Goal: Find specific fact: Find contact information

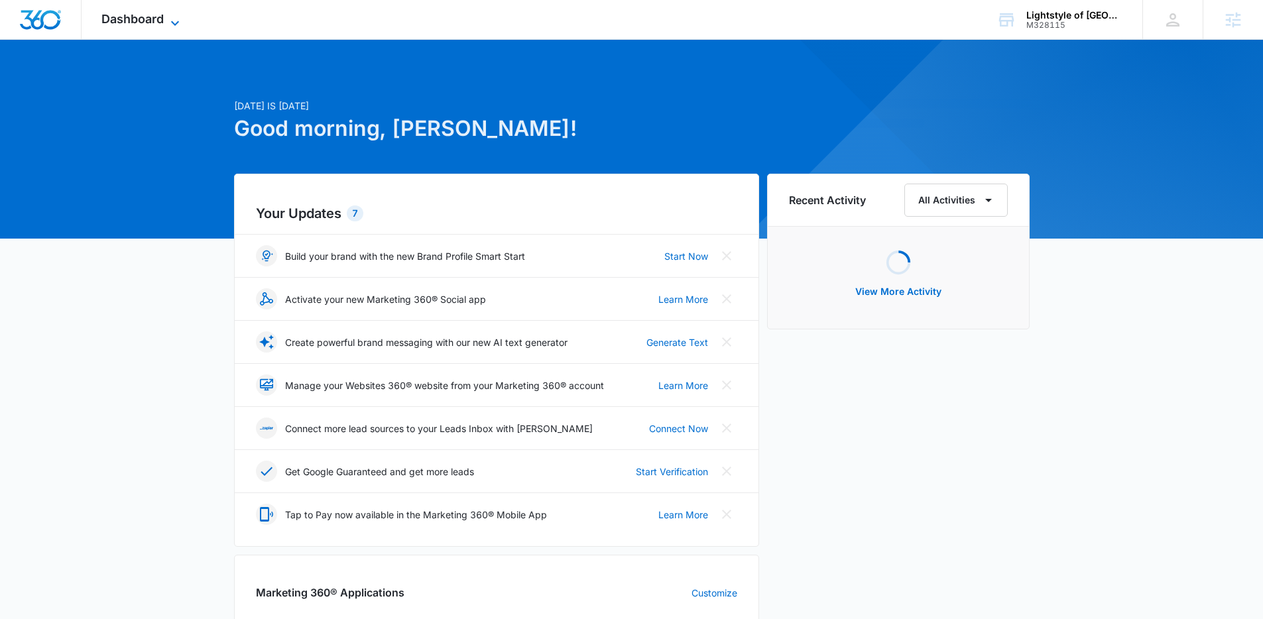
click at [149, 21] on span "Dashboard" at bounding box center [132, 19] width 62 height 14
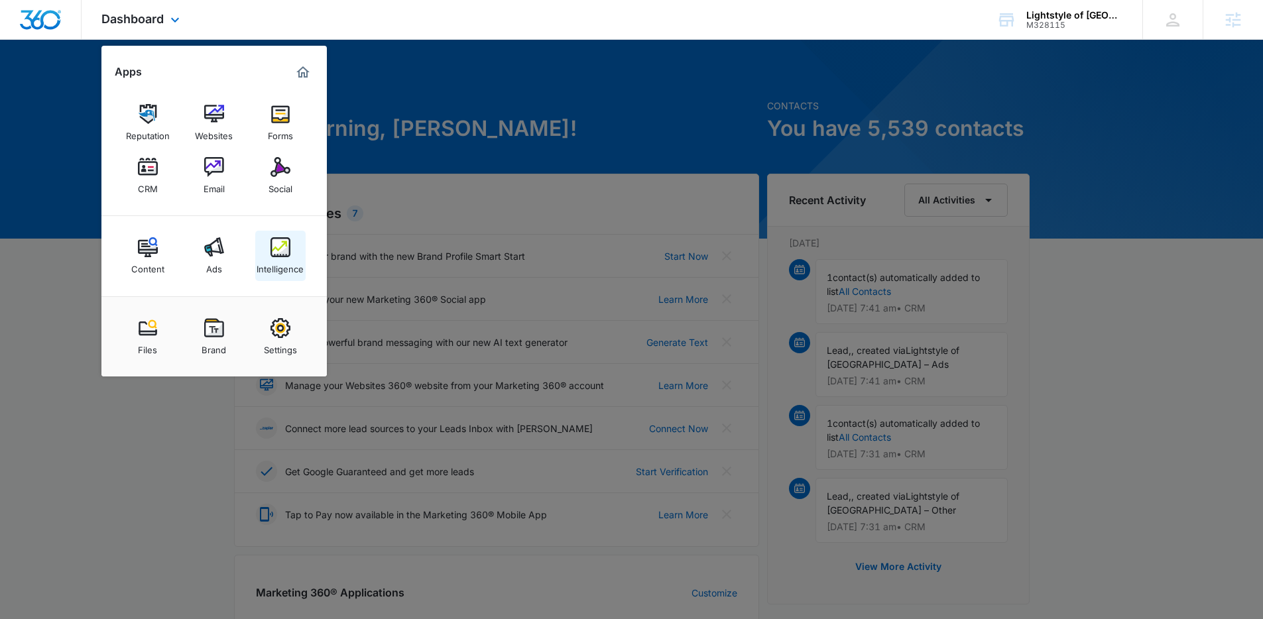
click at [278, 259] on div "Intelligence" at bounding box center [280, 265] width 47 height 17
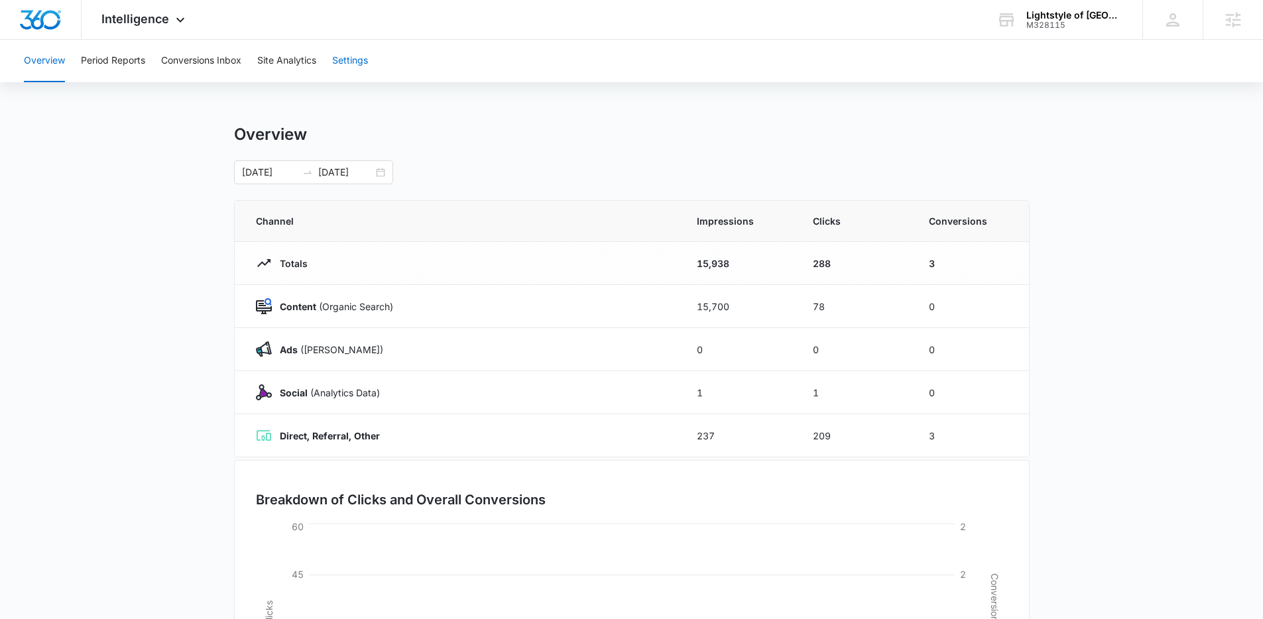
click at [351, 68] on button "Settings" at bounding box center [350, 61] width 36 height 42
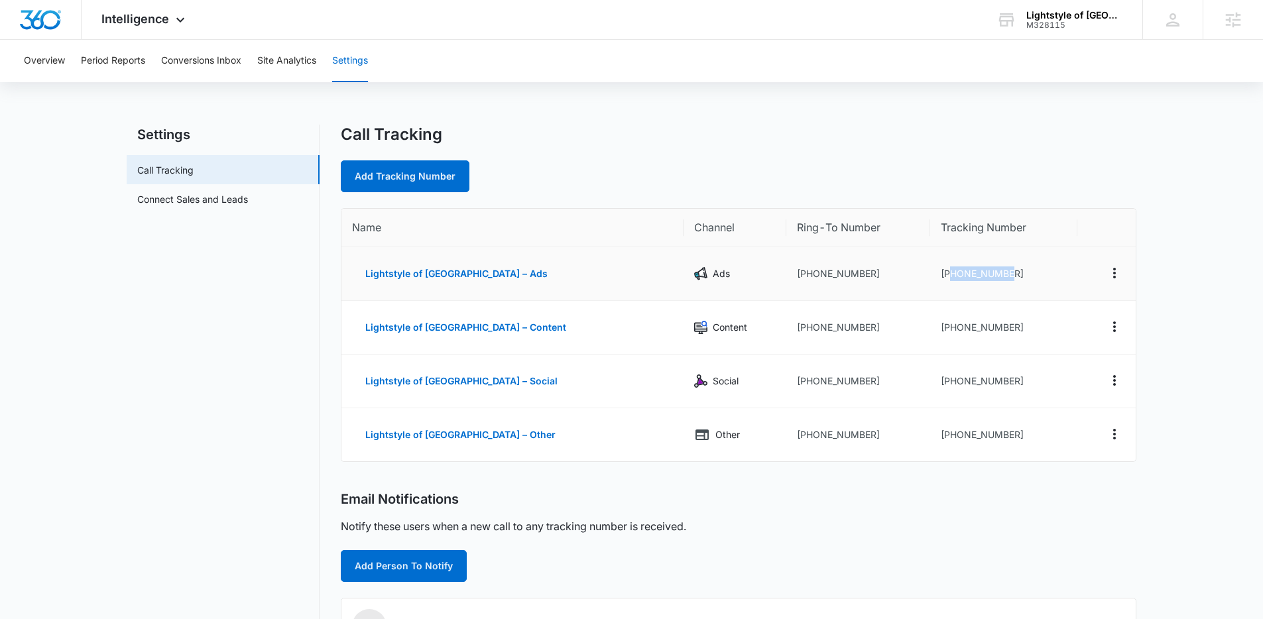
drag, startPoint x: 1006, startPoint y: 273, endPoint x: 937, endPoint y: 273, distance: 69.6
click at [937, 273] on td "[PHONE_NUMBER]" at bounding box center [1004, 274] width 147 height 54
copy td "8134211098"
